Goal: Find specific fact: Find specific fact

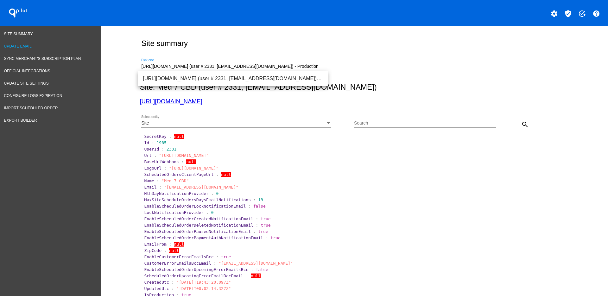
drag, startPoint x: 283, startPoint y: 66, endPoint x: 74, endPoint y: 51, distance: 209.6
click at [180, 78] on span "[URL][DOMAIN_NAME] (user # 785, [EMAIL_ADDRESS][DOMAIN_NAME]) - Production" at bounding box center [233, 78] width 180 height 15
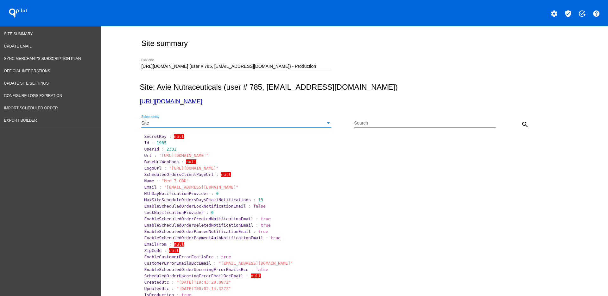
click at [225, 123] on div "Site" at bounding box center [233, 123] width 184 height 5
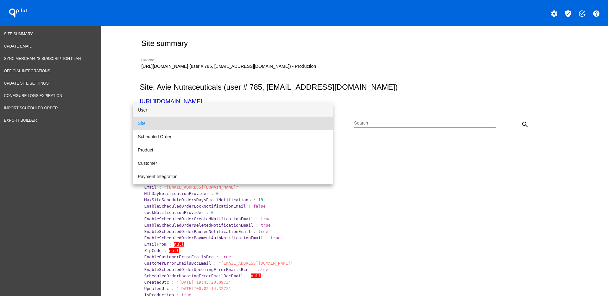
click at [215, 114] on span "User" at bounding box center [233, 109] width 190 height 13
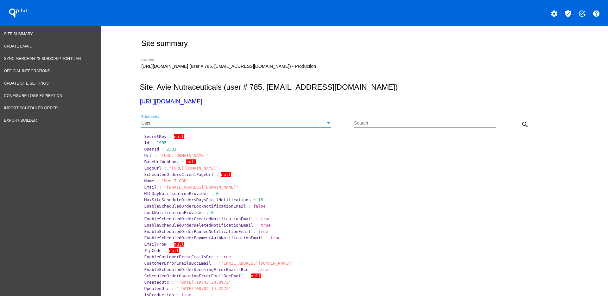
click at [524, 123] on mat-icon "search" at bounding box center [525, 125] width 8 height 8
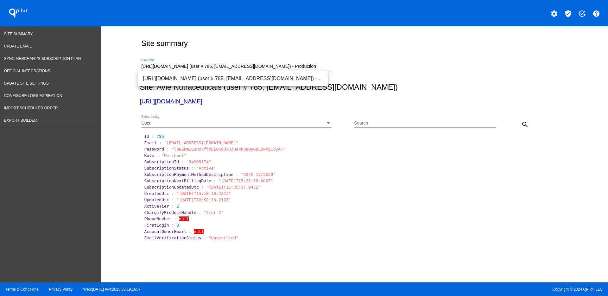
drag, startPoint x: 278, startPoint y: 66, endPoint x: 134, endPoint y: 59, distance: 144.5
click at [136, 59] on div "Site summary [URL][DOMAIN_NAME] (user # 785, [EMAIL_ADDRESS][DOMAIN_NAME]) - Pr…" at bounding box center [353, 152] width 434 height 253
paste input "[DOMAIN_NAME][URL]"
click at [291, 77] on span "[URL][DOMAIN_NAME] (user # 2199, [EMAIL_ADDRESS][DOMAIN_NAME]) - Production" at bounding box center [233, 78] width 180 height 15
click at [284, 127] on div at bounding box center [236, 127] width 190 height 0
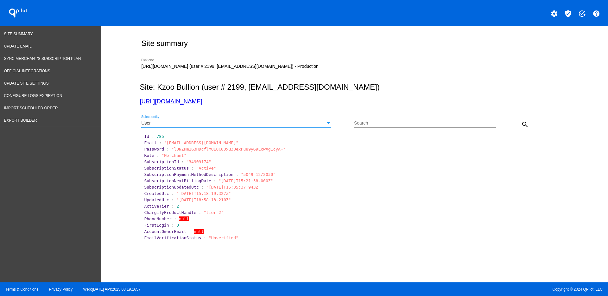
click at [284, 121] on div "User" at bounding box center [233, 123] width 184 height 5
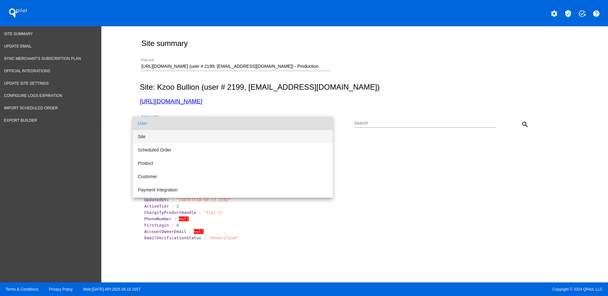
click at [188, 138] on span "Site" at bounding box center [233, 136] width 190 height 13
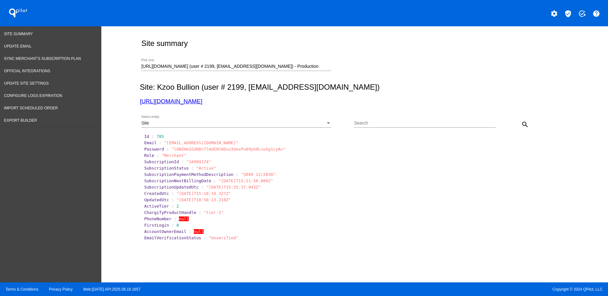
drag, startPoint x: 529, startPoint y: 124, endPoint x: 523, endPoint y: 125, distance: 6.4
click at [528, 124] on div "Site Select entity Search search" at bounding box center [353, 122] width 427 height 22
drag, startPoint x: 523, startPoint y: 125, endPoint x: 513, endPoint y: 126, distance: 9.6
click at [522, 125] on mat-icon "search" at bounding box center [525, 125] width 8 height 8
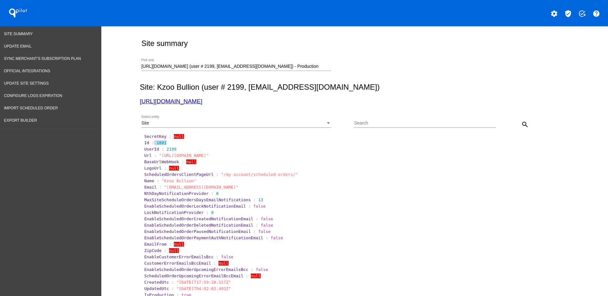
drag, startPoint x: 153, startPoint y: 143, endPoint x: 169, endPoint y: 142, distance: 16.2
click at [169, 142] on section "Id : 1881" at bounding box center [355, 142] width 422 height 5
copy section "1881"
drag, startPoint x: 296, startPoint y: 63, endPoint x: 152, endPoint y: 78, distance: 144.8
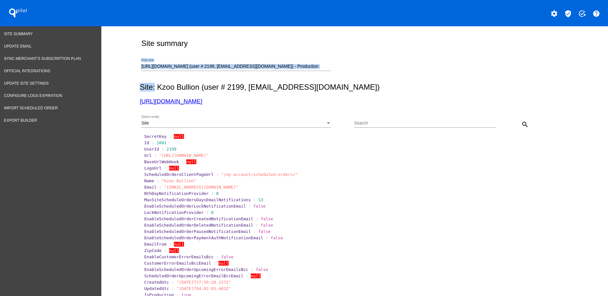
click at [266, 73] on div "[URL][DOMAIN_NAME] (user # 2199, [EMAIL_ADDRESS][DOMAIN_NAME]) - Production Pic…" at bounding box center [236, 68] width 190 height 18
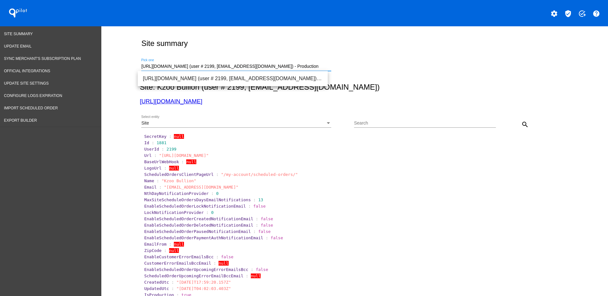
drag, startPoint x: 290, startPoint y: 65, endPoint x: 114, endPoint y: 70, distance: 176.1
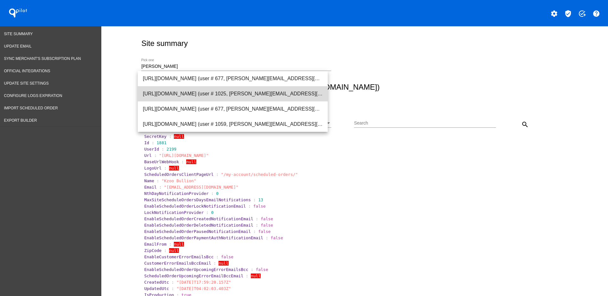
click at [189, 95] on span "[URL][DOMAIN_NAME] (user # 1025, [PERSON_NAME][EMAIL_ADDRESS][DOMAIN_NAME]) - P…" at bounding box center [233, 93] width 180 height 15
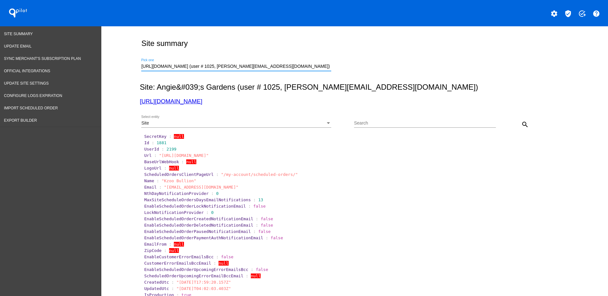
click at [281, 121] on div "Site" at bounding box center [233, 123] width 184 height 5
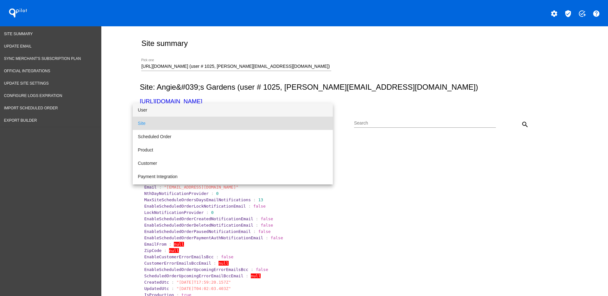
drag, startPoint x: 236, startPoint y: 111, endPoint x: 515, endPoint y: 110, distance: 279.0
click at [236, 111] on span "User" at bounding box center [233, 109] width 190 height 13
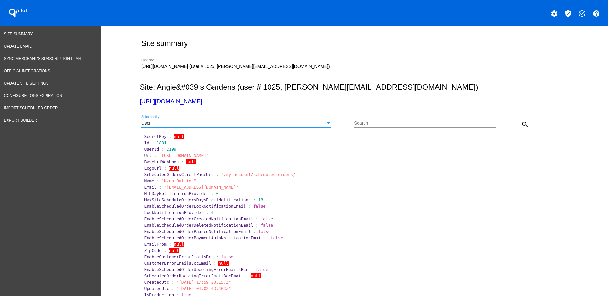
click at [522, 125] on mat-icon "search" at bounding box center [525, 125] width 8 height 8
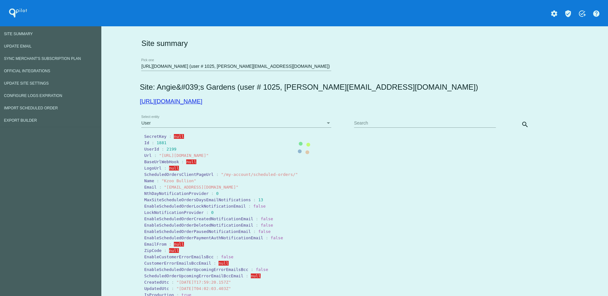
drag, startPoint x: 193, startPoint y: 101, endPoint x: 164, endPoint y: 100, distance: 28.5
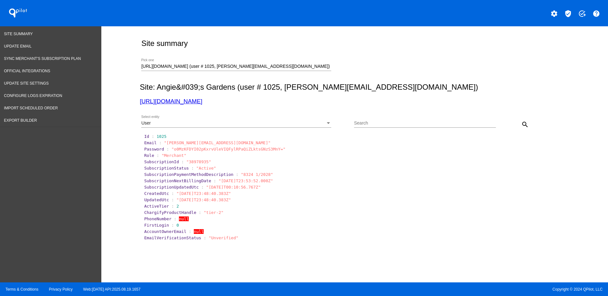
drag, startPoint x: 182, startPoint y: 100, endPoint x: 172, endPoint y: 103, distance: 10.2
click at [172, 103] on link "[URL][DOMAIN_NAME]" at bounding box center [171, 101] width 62 height 7
drag, startPoint x: 307, startPoint y: 66, endPoint x: 124, endPoint y: 65, distance: 182.7
click at [126, 66] on div "Site summary [URL][DOMAIN_NAME] (user # 1025, [PERSON_NAME][EMAIL_ADDRESS][DOMA…" at bounding box center [354, 152] width 507 height 253
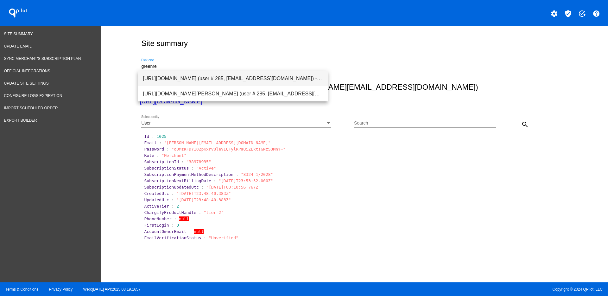
click at [232, 83] on span "[URL][DOMAIN_NAME] (user # 285, [EMAIL_ADDRESS][DOMAIN_NAME]) - Production" at bounding box center [233, 78] width 180 height 15
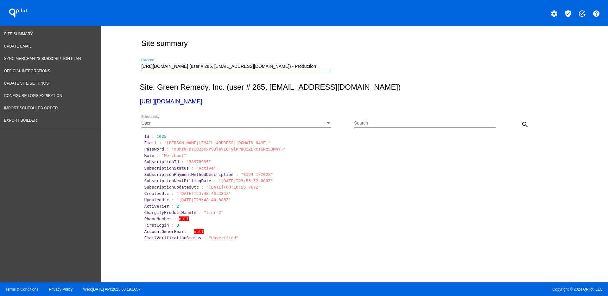
click at [521, 123] on mat-icon "search" at bounding box center [525, 125] width 8 height 8
click at [170, 102] on link "[URL][DOMAIN_NAME]" at bounding box center [171, 101] width 62 height 7
drag, startPoint x: 313, startPoint y: 66, endPoint x: 142, endPoint y: 62, distance: 170.1
click at [142, 62] on div "[URL][DOMAIN_NAME] (user # 285, [EMAIL_ADDRESS][DOMAIN_NAME]) - Production Pick…" at bounding box center [236, 65] width 190 height 12
paste input "[URL][DOMAIN_NAME]"
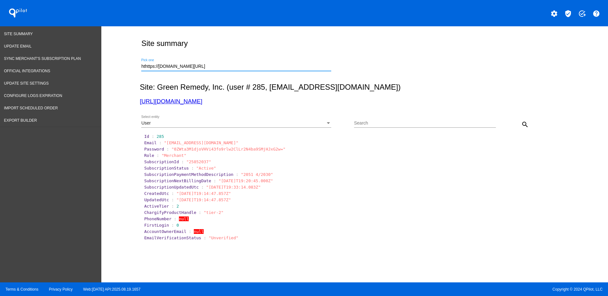
drag, startPoint x: 219, startPoint y: 66, endPoint x: 128, endPoint y: 62, distance: 91.6
click at [117, 63] on div "Site summary hthttps://[DOMAIN_NAME][URL] Pick one Site: Green Remedy, Inc. (us…" at bounding box center [354, 152] width 507 height 253
paste input "Number"
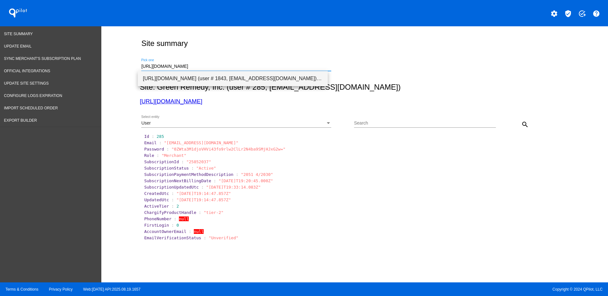
click at [235, 77] on span "[URL][DOMAIN_NAME] (user # 1843, [EMAIL_ADDRESS][DOMAIN_NAME]) - Production" at bounding box center [233, 78] width 180 height 15
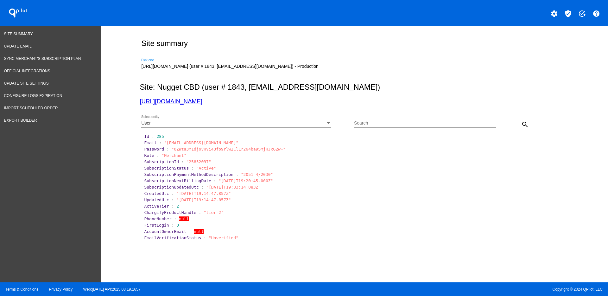
click at [521, 127] on mat-icon "search" at bounding box center [525, 125] width 8 height 8
click at [175, 122] on div "User" at bounding box center [233, 123] width 184 height 5
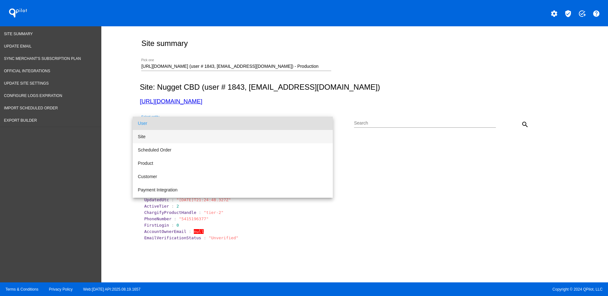
click at [159, 134] on span "Site" at bounding box center [233, 136] width 190 height 13
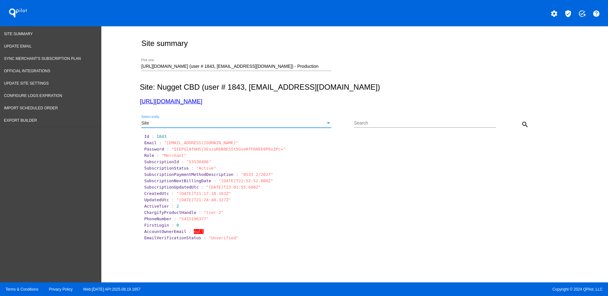
click at [522, 123] on mat-icon "search" at bounding box center [525, 125] width 8 height 8
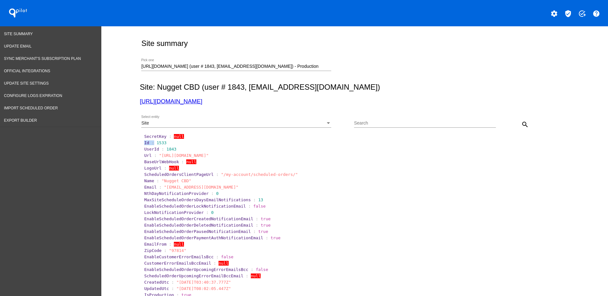
drag, startPoint x: 150, startPoint y: 140, endPoint x: 203, endPoint y: 135, distance: 53.2
copy section "Id :"
drag, startPoint x: 179, startPoint y: 142, endPoint x: 152, endPoint y: 141, distance: 27.2
click at [152, 141] on section "Id : 1533" at bounding box center [355, 142] width 422 height 5
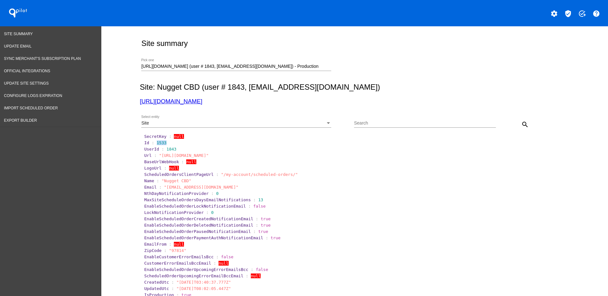
copy span "1533"
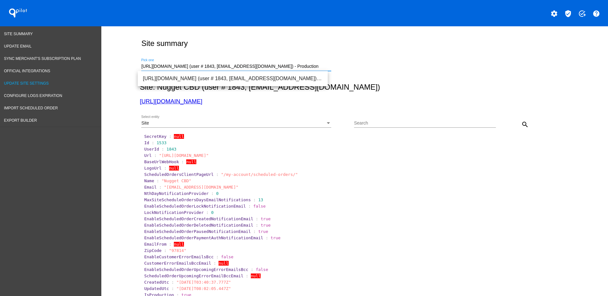
drag, startPoint x: 322, startPoint y: 65, endPoint x: 60, endPoint y: 80, distance: 262.7
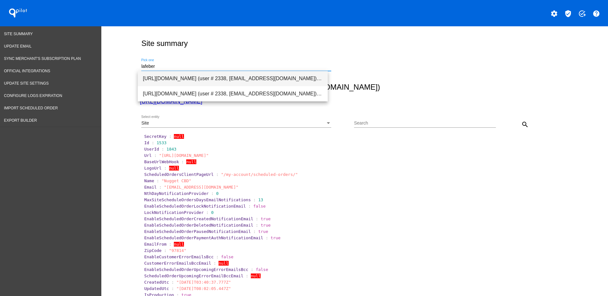
click at [231, 79] on span "[URL][DOMAIN_NAME] (user # 2338, [EMAIL_ADDRESS][DOMAIN_NAME]) - Test" at bounding box center [233, 78] width 180 height 15
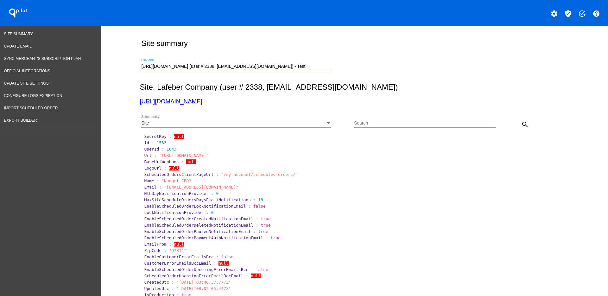
drag, startPoint x: 295, startPoint y: 66, endPoint x: 102, endPoint y: 61, distance: 193.5
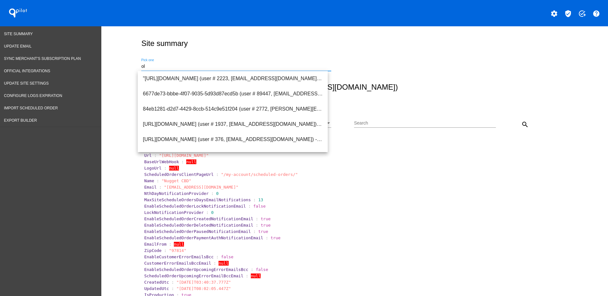
type input "o"
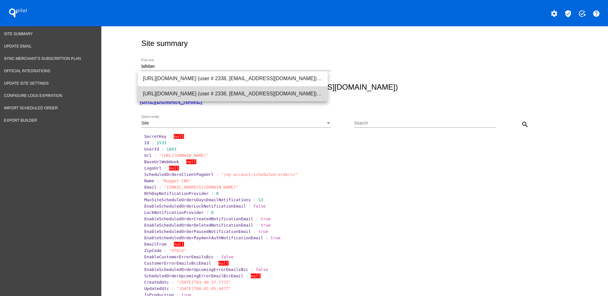
click at [185, 93] on span "[URL][DOMAIN_NAME] (user # 2338, [EMAIL_ADDRESS][DOMAIN_NAME]) - Production" at bounding box center [233, 93] width 180 height 15
type input "[URL][DOMAIN_NAME] (user # 2338, [EMAIL_ADDRESS][DOMAIN_NAME]) - Production"
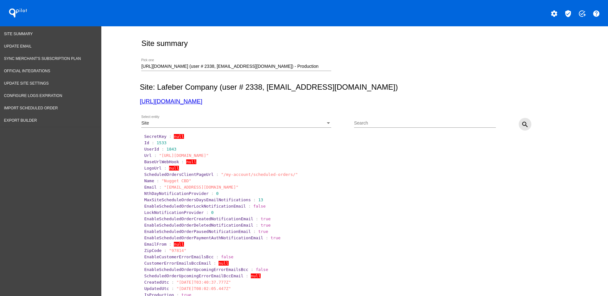
click at [521, 124] on mat-icon "search" at bounding box center [525, 125] width 8 height 8
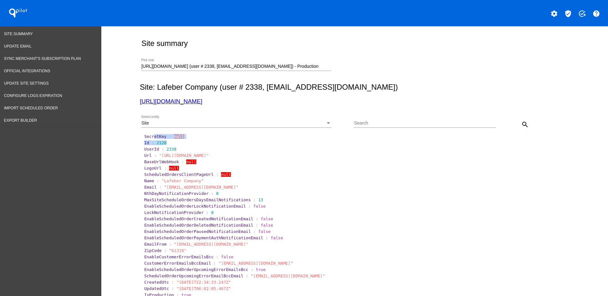
drag, startPoint x: 151, startPoint y: 139, endPoint x: 181, endPoint y: 142, distance: 30.2
click at [178, 143] on section "Id : 2128" at bounding box center [355, 142] width 422 height 5
drag, startPoint x: 163, startPoint y: 142, endPoint x: 151, endPoint y: 142, distance: 12.4
click at [151, 142] on section "Id : 2128" at bounding box center [355, 142] width 422 height 5
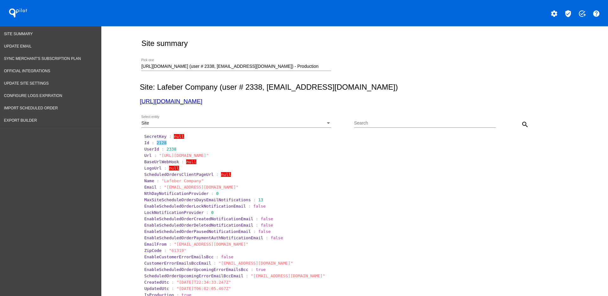
copy span "2128"
